Goal: Task Accomplishment & Management: Manage account settings

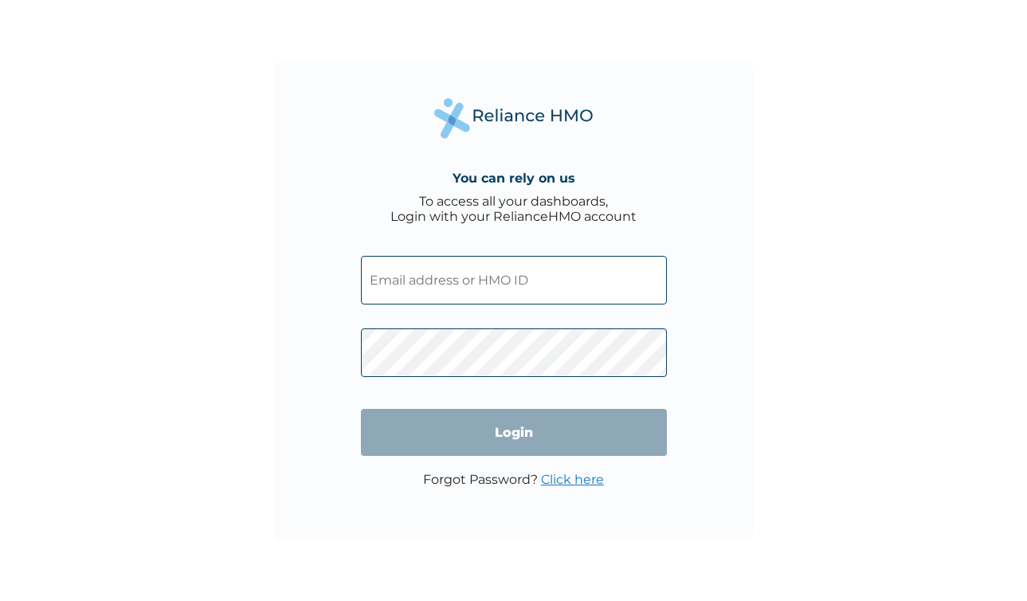
click at [432, 281] on input "text" at bounding box center [514, 280] width 306 height 49
type input "ayosubair@gmail.com"
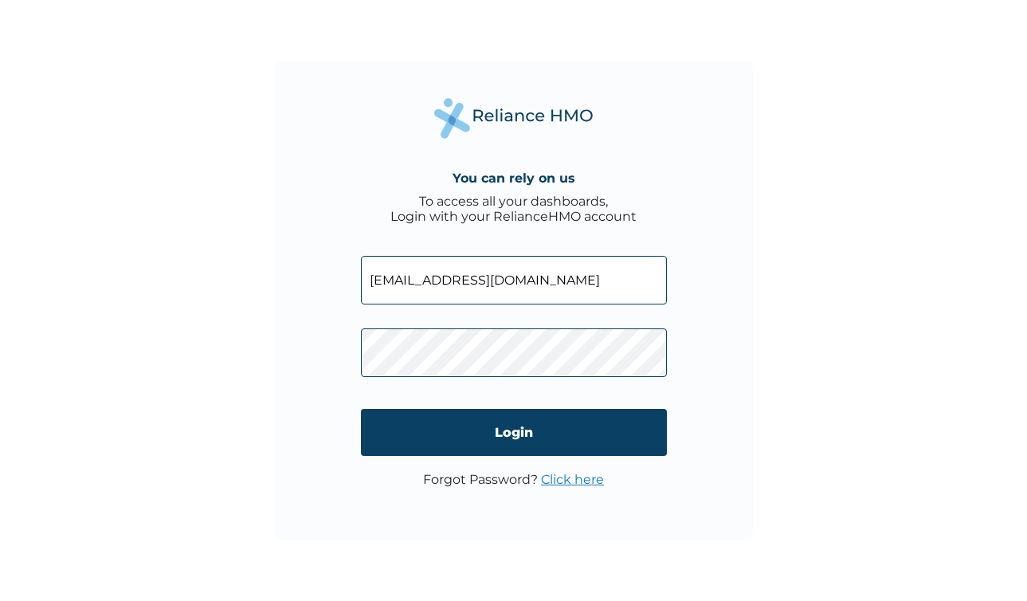
click input "Login" at bounding box center [514, 432] width 306 height 47
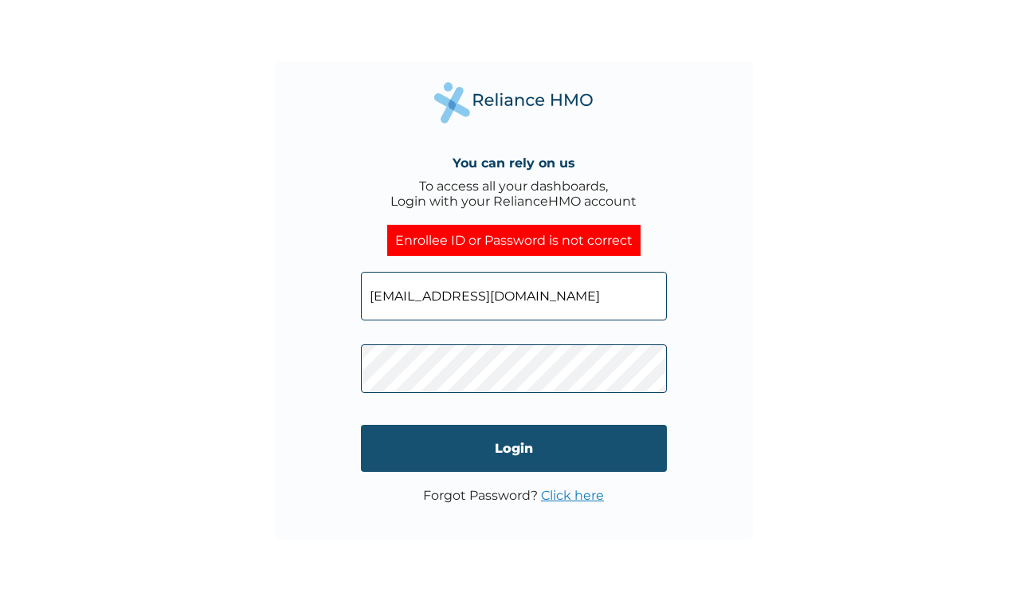
click at [524, 456] on input "Login" at bounding box center [514, 448] width 306 height 47
click at [427, 446] on input "Login" at bounding box center [514, 448] width 306 height 47
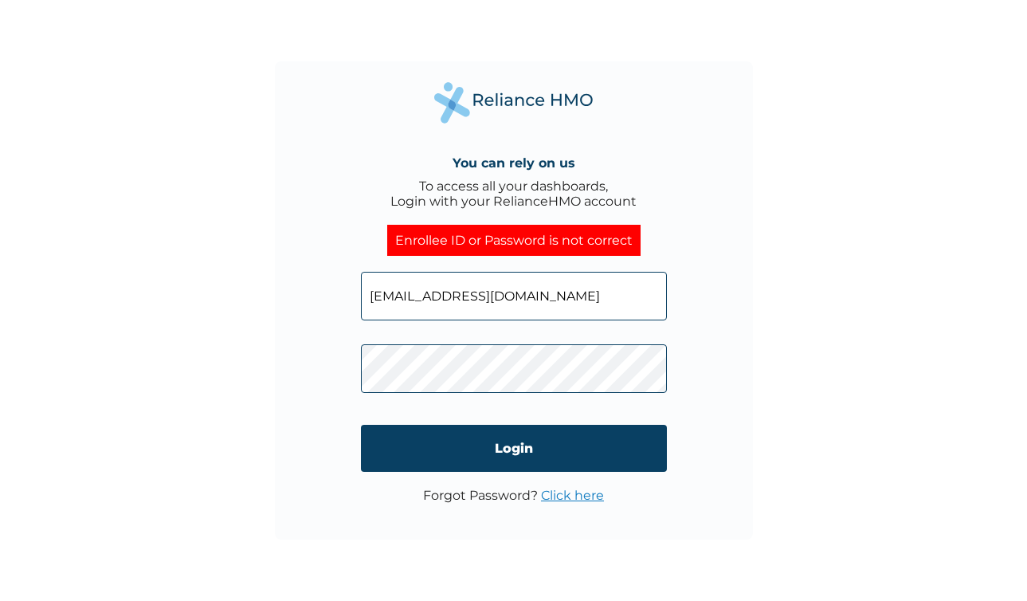
click at [586, 497] on link "Click here" at bounding box center [572, 495] width 63 height 15
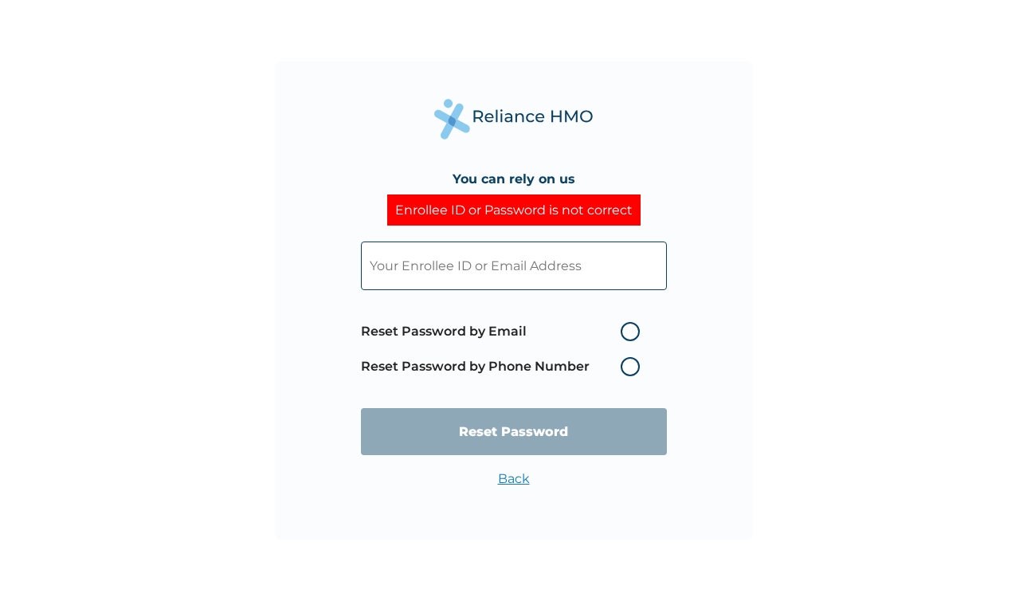
click at [515, 276] on input "text" at bounding box center [514, 265] width 306 height 49
type input "[EMAIL_ADDRESS][DOMAIN_NAME]"
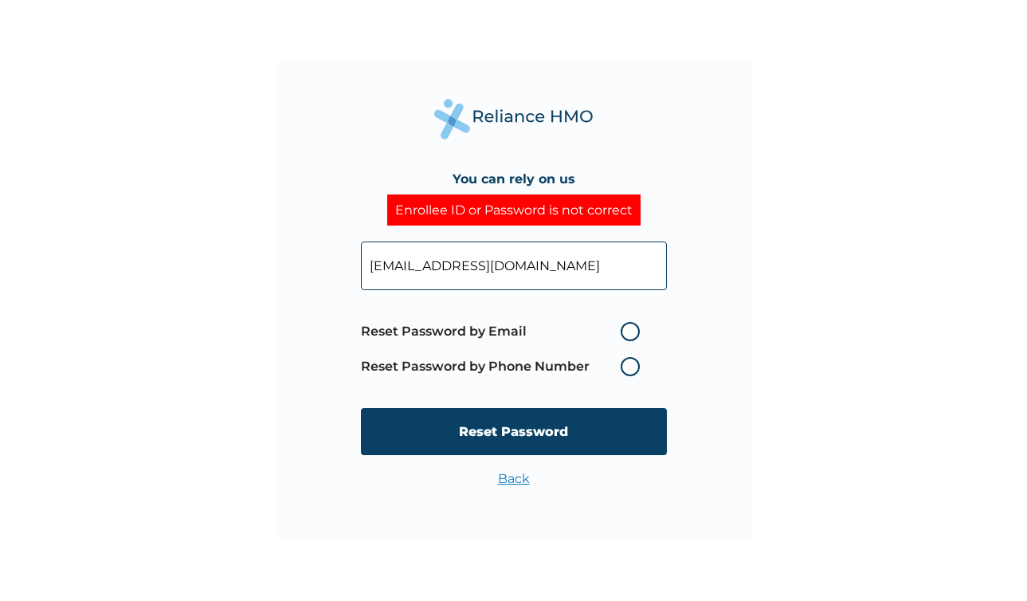
click at [626, 365] on label "Reset Password by Phone Number" at bounding box center [504, 366] width 287 height 19
click at [632, 367] on label "Reset Password by Phone Number" at bounding box center [504, 366] width 287 height 19
click at [632, 328] on label "Reset Password by Email" at bounding box center [504, 331] width 287 height 19
click at [624, 328] on input "Reset Password by Email" at bounding box center [612, 332] width 26 height 26
radio input "true"
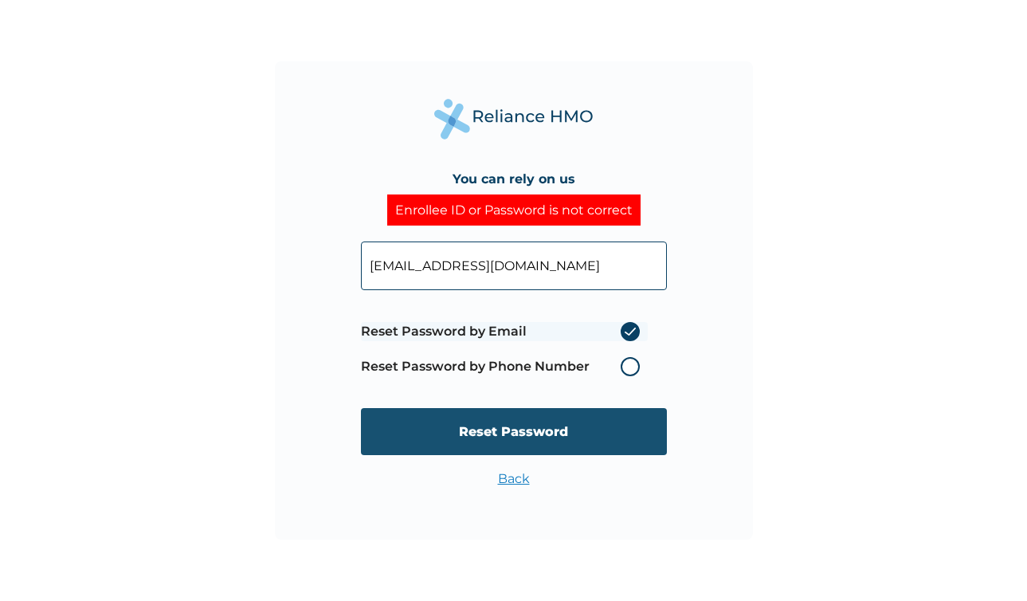
click at [548, 430] on input "Reset Password" at bounding box center [514, 431] width 306 height 47
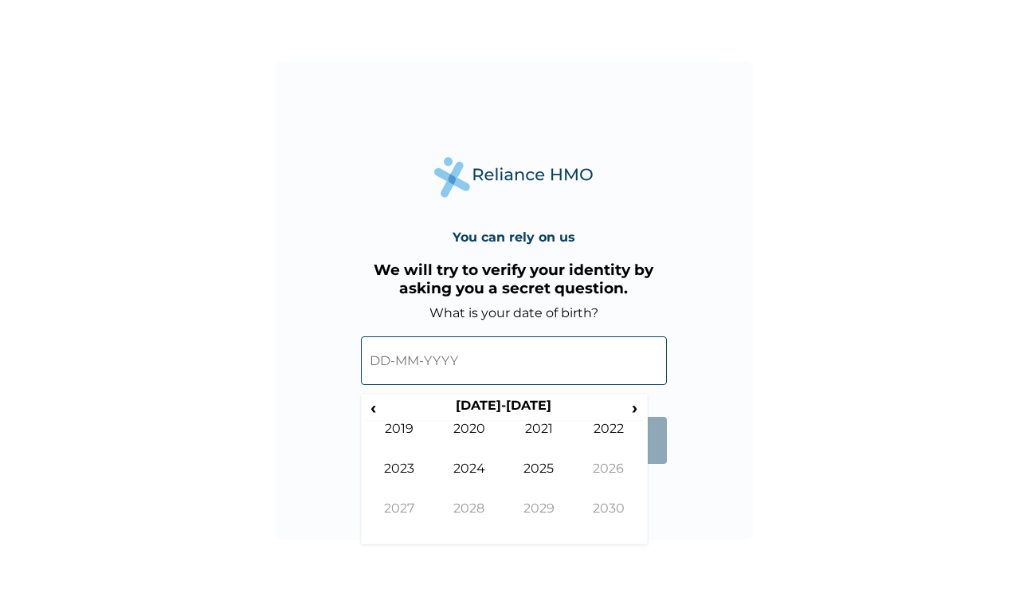
click at [459, 367] on input "text" at bounding box center [514, 360] width 306 height 49
click at [370, 406] on span "‹" at bounding box center [373, 408] width 17 height 20
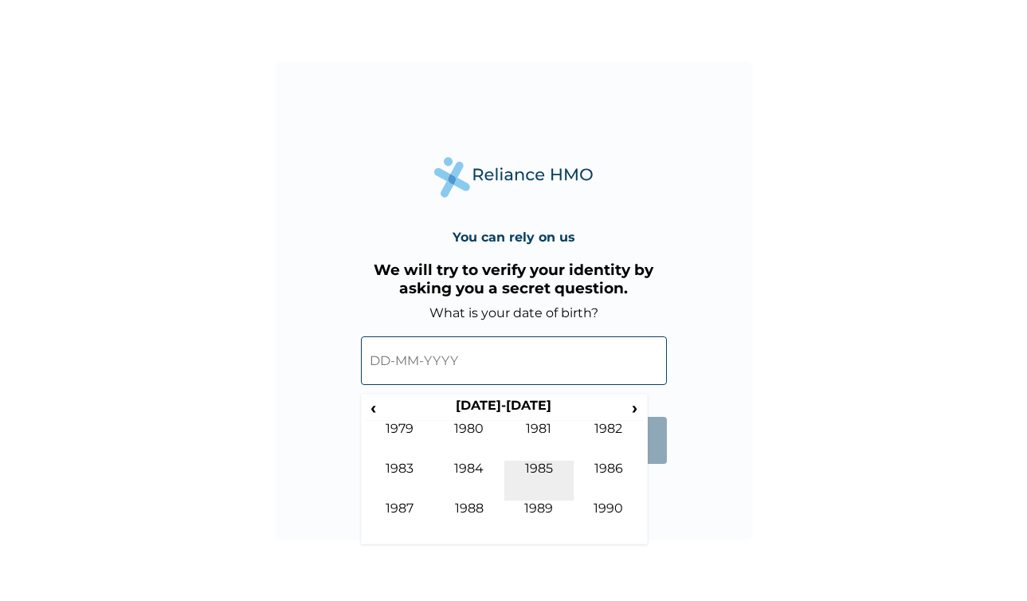
click at [532, 465] on td "1985" at bounding box center [539, 481] width 70 height 40
click at [612, 432] on td "Apr" at bounding box center [609, 441] width 70 height 40
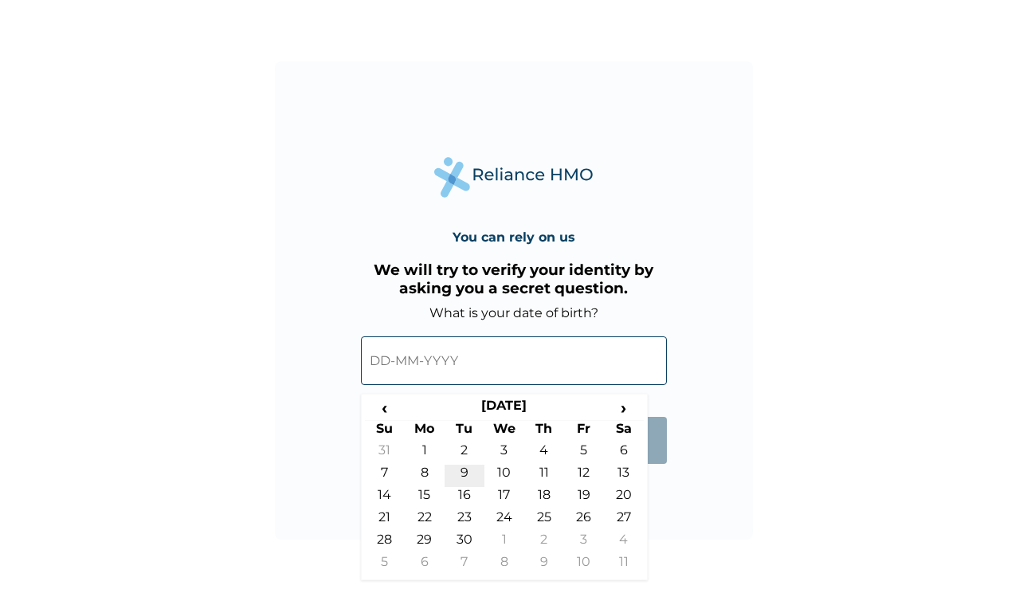
click at [465, 471] on td "9" at bounding box center [465, 476] width 40 height 22
type input "09-04-1985"
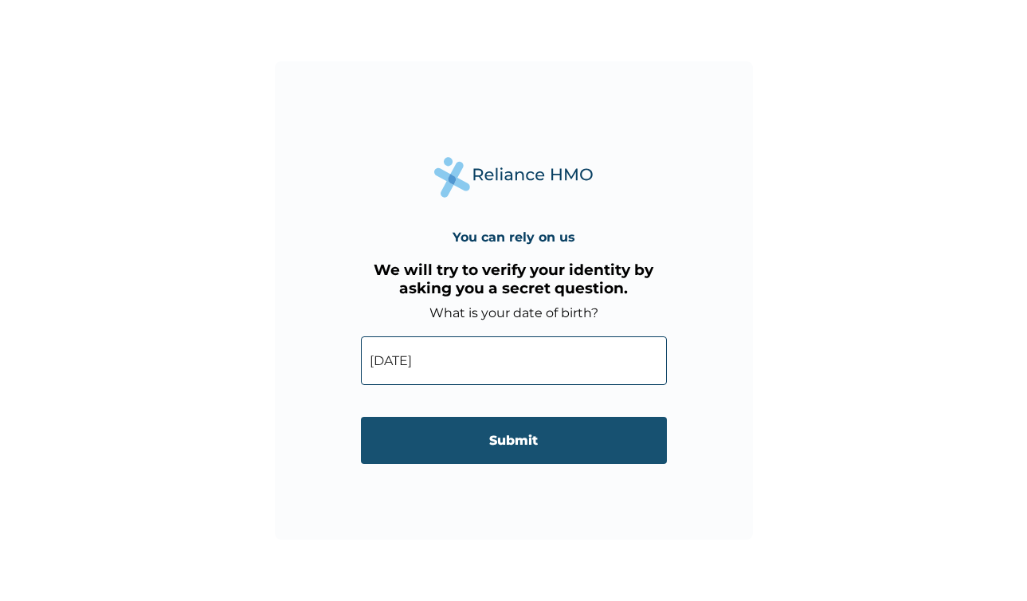
click at [524, 445] on input "Submit" at bounding box center [514, 440] width 306 height 47
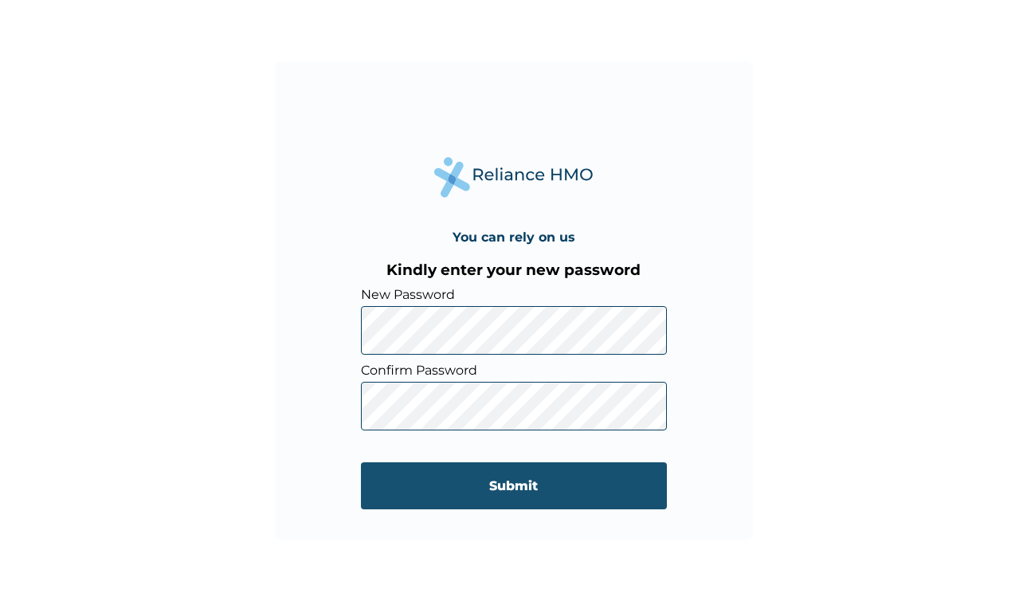
click at [404, 469] on input "Submit" at bounding box center [514, 485] width 306 height 47
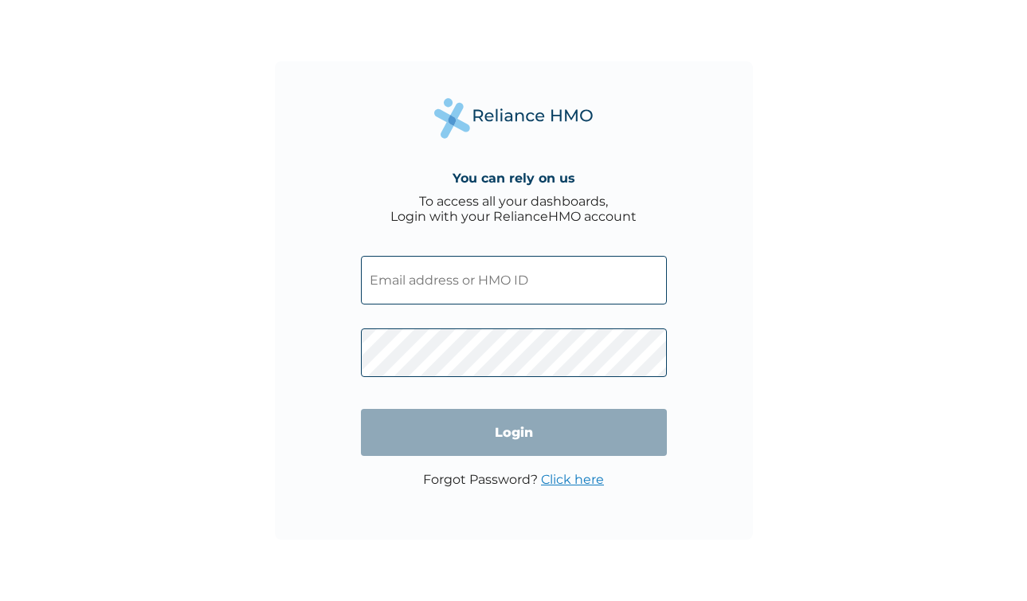
type input "[EMAIL_ADDRESS][DOMAIN_NAME]"
click at [520, 434] on input "Login" at bounding box center [514, 432] width 306 height 47
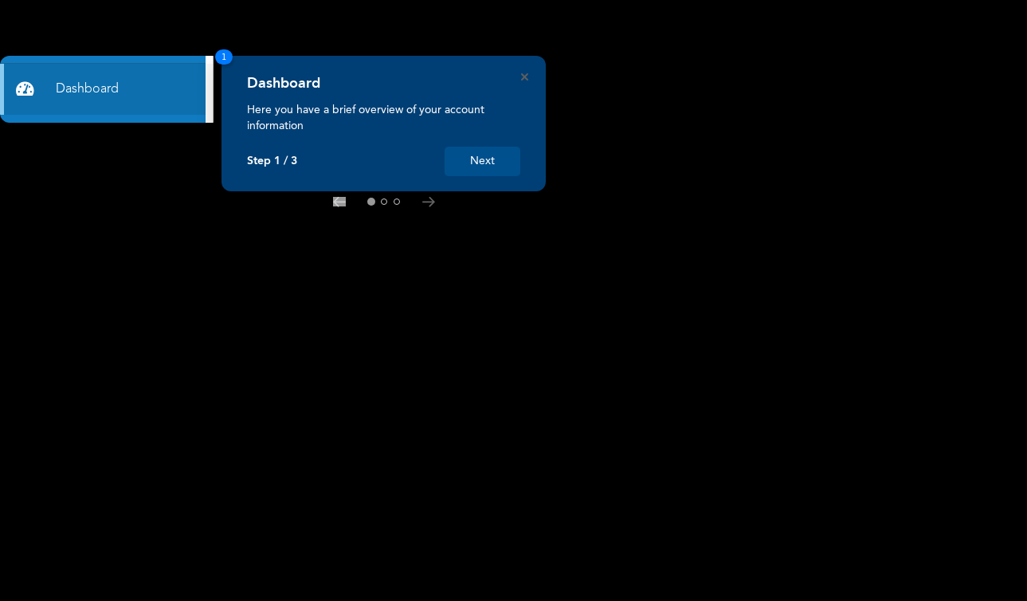
click at [493, 163] on button "Next" at bounding box center [483, 161] width 76 height 29
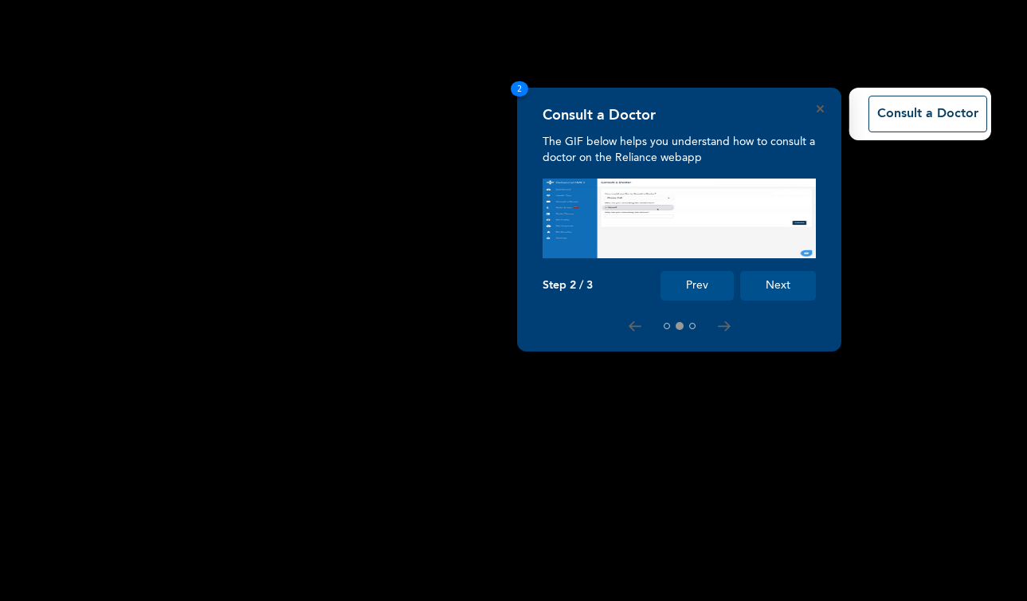
click at [773, 284] on button "Next" at bounding box center [778, 285] width 76 height 29
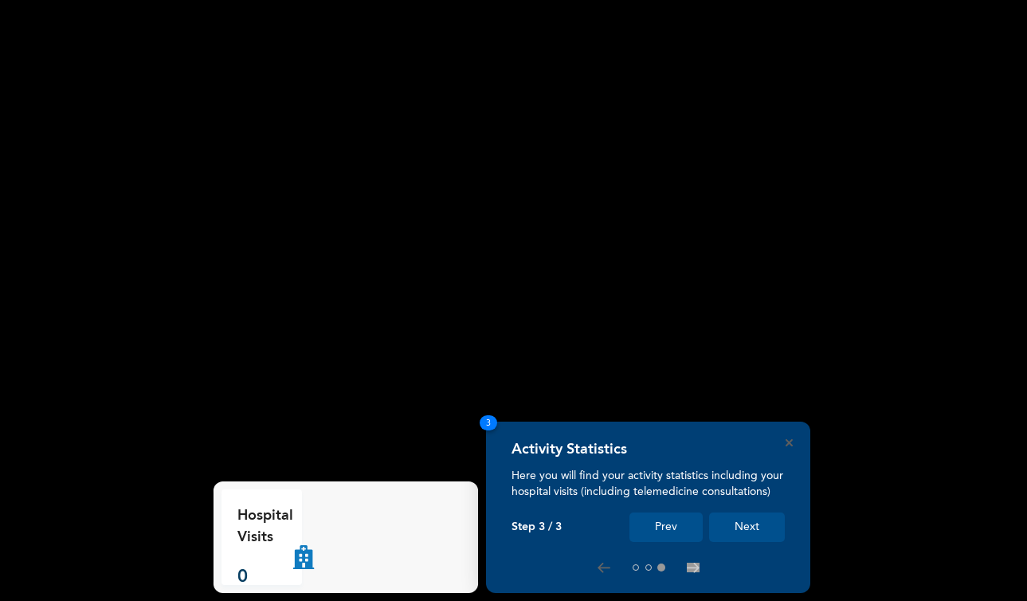
click at [761, 528] on button "Next" at bounding box center [747, 526] width 76 height 29
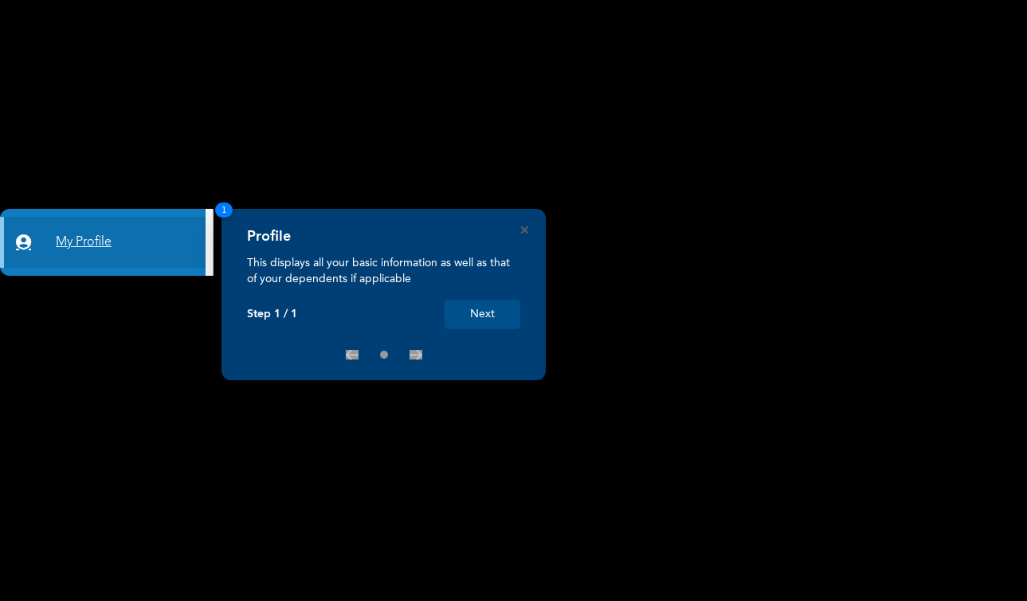
click at [92, 240] on link "My Profile" at bounding box center [103, 242] width 206 height 51
click at [488, 312] on button "Next" at bounding box center [483, 314] width 76 height 29
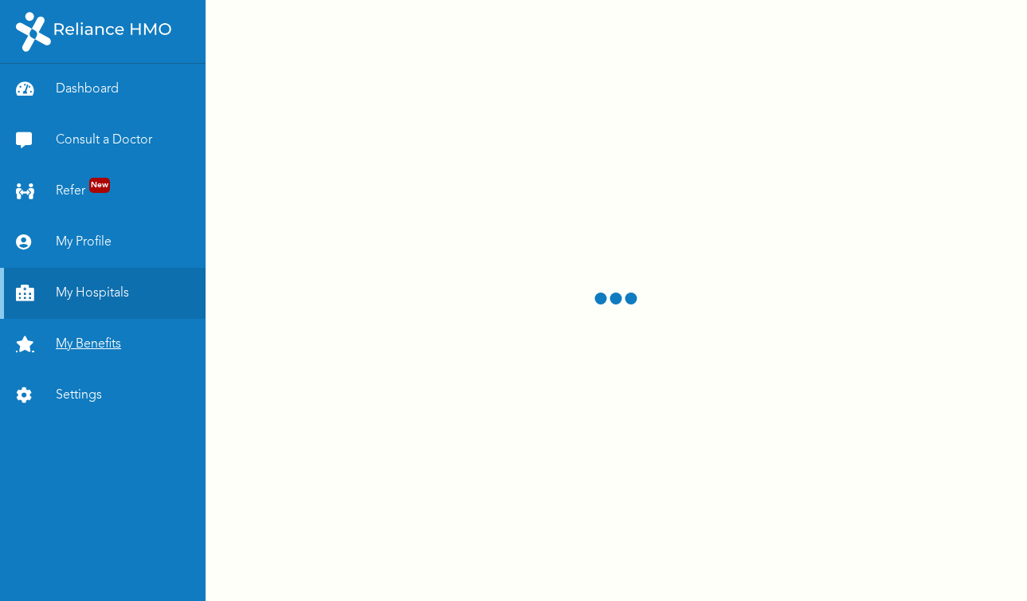
click at [112, 344] on link "My Benefits" at bounding box center [103, 344] width 206 height 51
